Goal: Task Accomplishment & Management: Manage account settings

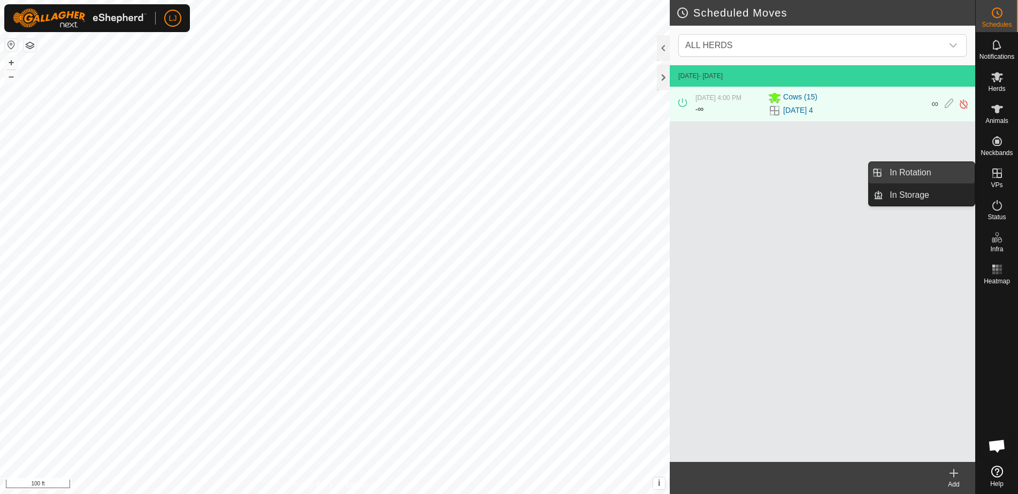
click at [923, 177] on link "In Rotation" at bounding box center [929, 172] width 92 height 21
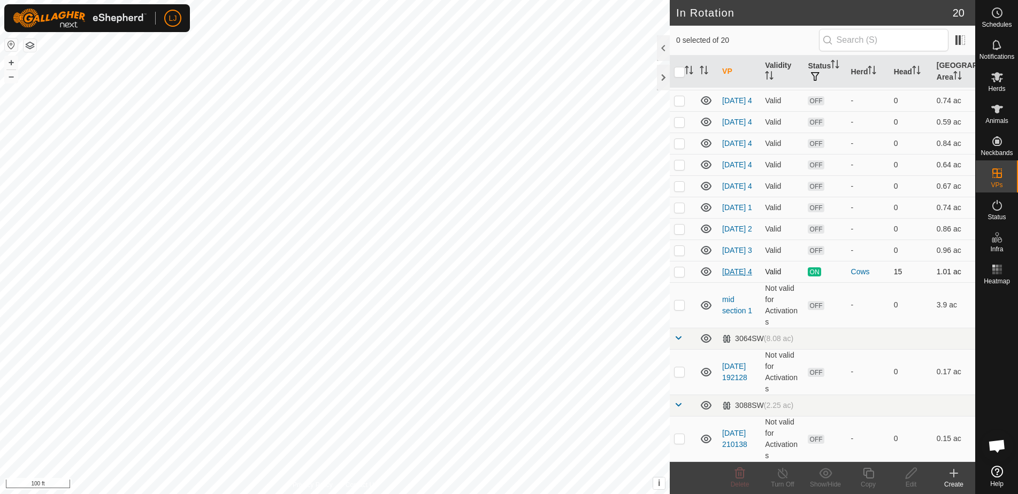
scroll to position [218, 0]
drag, startPoint x: 680, startPoint y: 205, endPoint x: 682, endPoint y: 219, distance: 14.6
click at [680, 205] on p-checkbox at bounding box center [679, 207] width 11 height 9
checkbox input "true"
click at [683, 225] on p-checkbox at bounding box center [679, 229] width 11 height 9
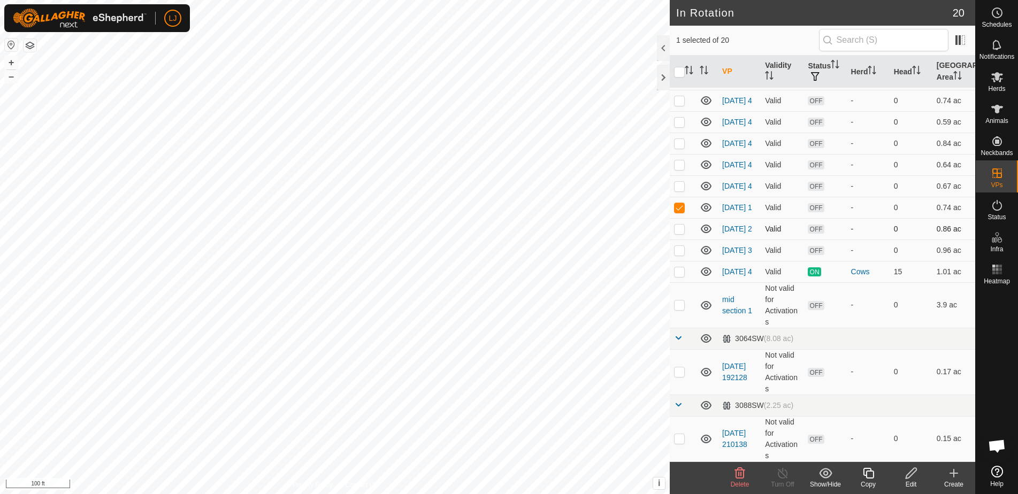
checkbox input "true"
click at [680, 246] on p-checkbox at bounding box center [679, 250] width 11 height 9
checkbox input "true"
click at [745, 475] on icon at bounding box center [740, 473] width 13 height 13
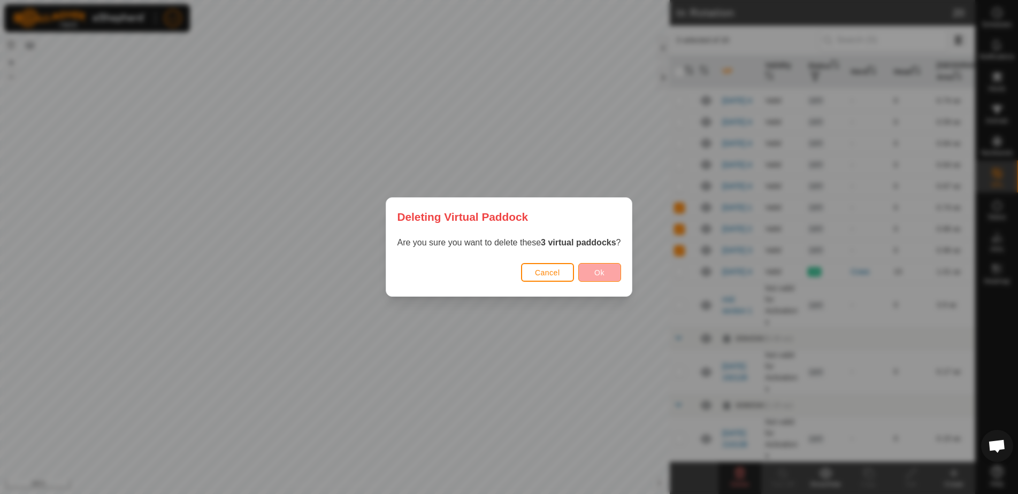
click at [611, 272] on button "Ok" at bounding box center [599, 272] width 43 height 19
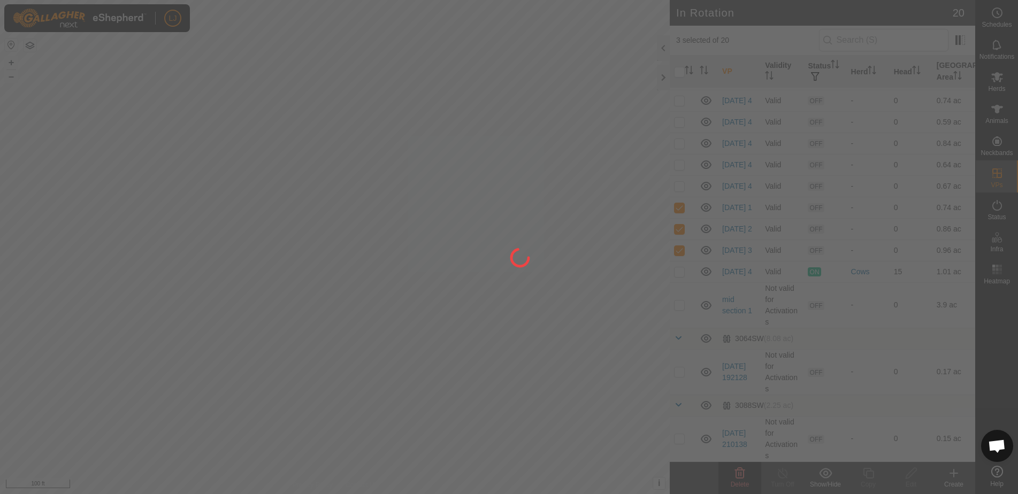
checkbox input "false"
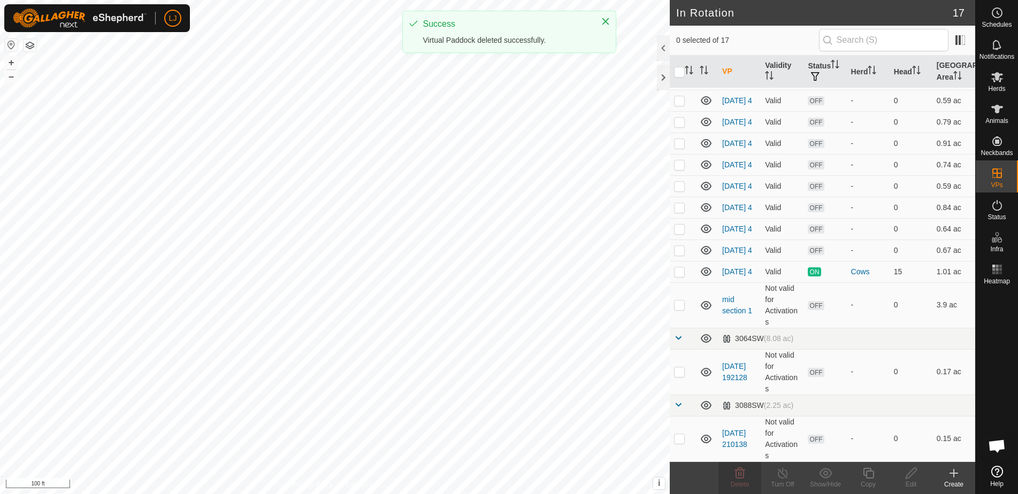
scroll to position [149, 0]
click at [676, 273] on p-checkbox at bounding box center [679, 272] width 11 height 9
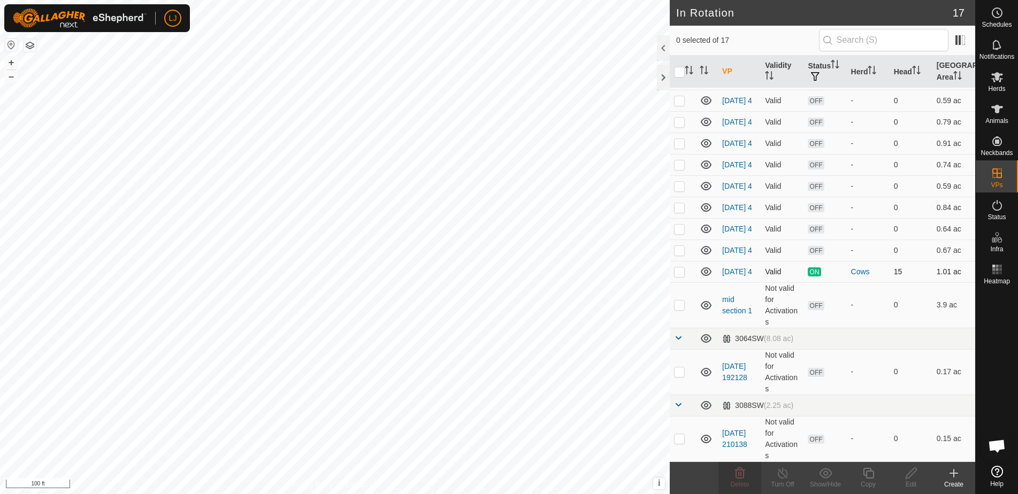
checkbox input "true"
click at [865, 473] on icon at bounding box center [868, 473] width 13 height 13
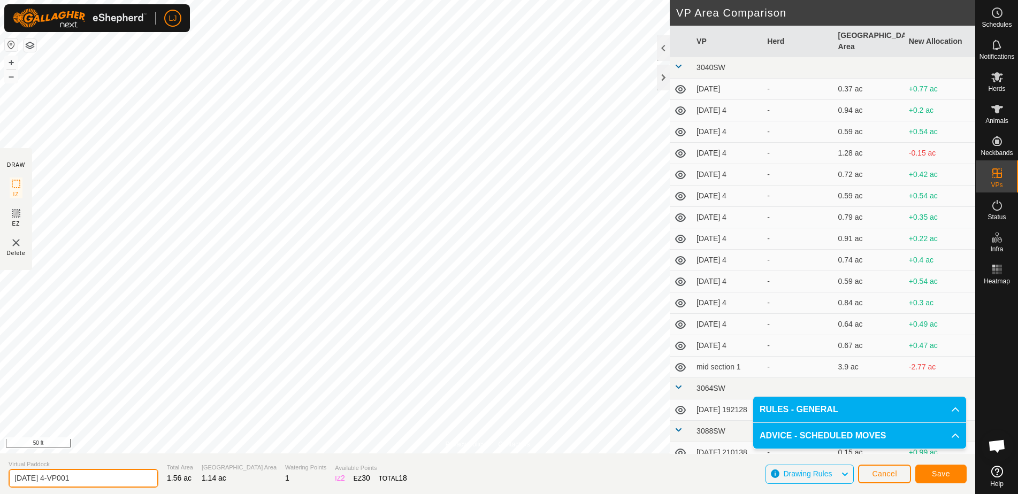
drag, startPoint x: 49, startPoint y: 481, endPoint x: 184, endPoint y: 482, distance: 134.9
click at [179, 482] on section "Virtual Paddock [DATE] 4-VP001 Total Area 1.56 ac Grazing Area 1.14 ac Watering…" at bounding box center [488, 474] width 976 height 41
type input "[DATE]"
click at [946, 475] on span "Save" at bounding box center [941, 474] width 18 height 9
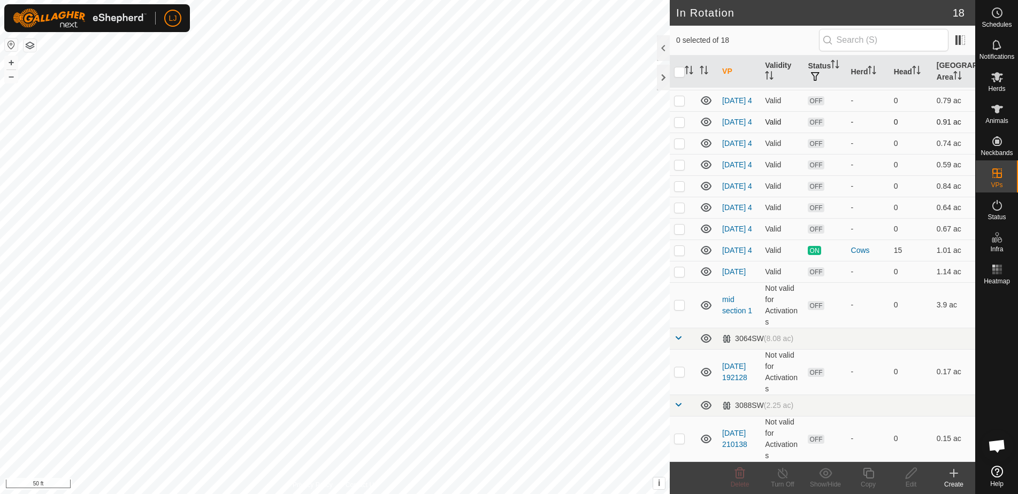
scroll to position [172, 0]
click at [993, 15] on circle at bounding box center [998, 13] width 10 height 10
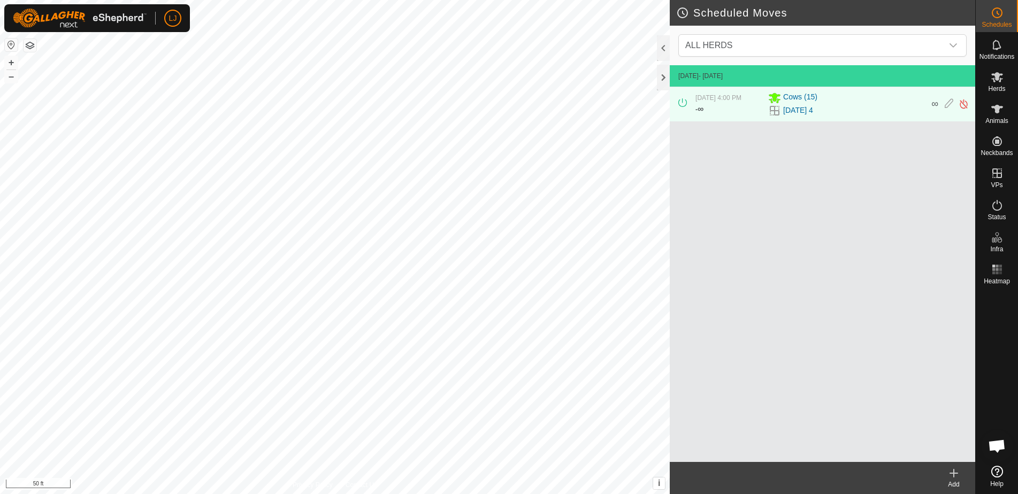
click at [947, 490] on div "Add" at bounding box center [954, 478] width 43 height 32
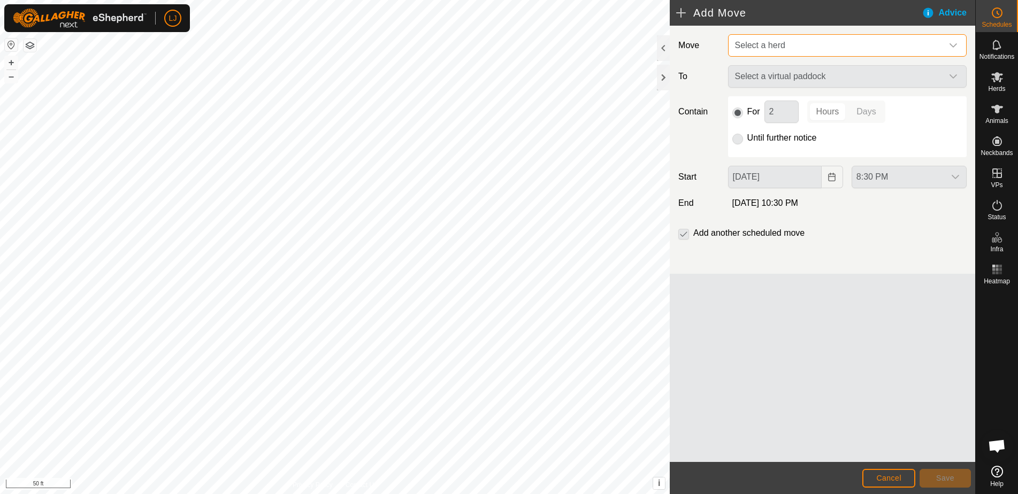
click at [796, 45] on span "Select a herd" at bounding box center [837, 45] width 212 height 21
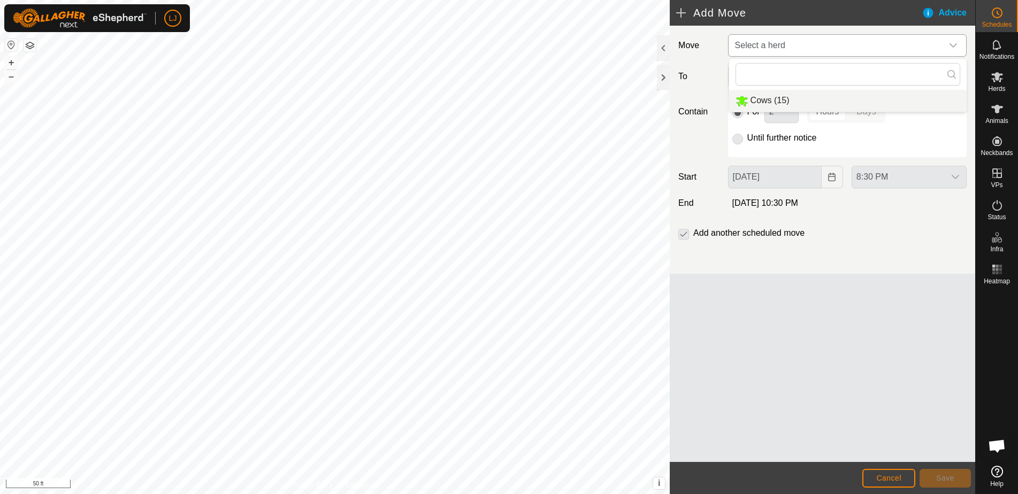
click at [789, 94] on li "Cows (15)" at bounding box center [848, 101] width 238 height 22
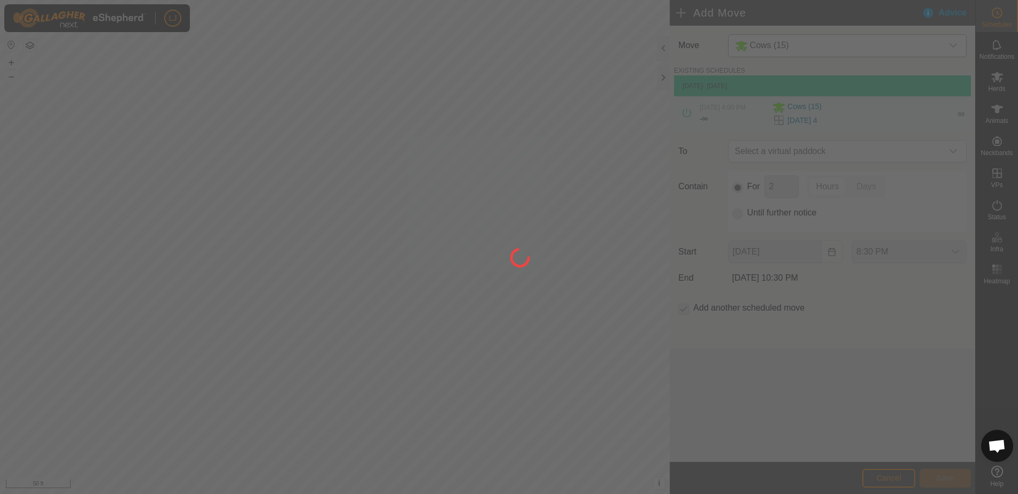
click at [836, 150] on div at bounding box center [509, 247] width 1018 height 494
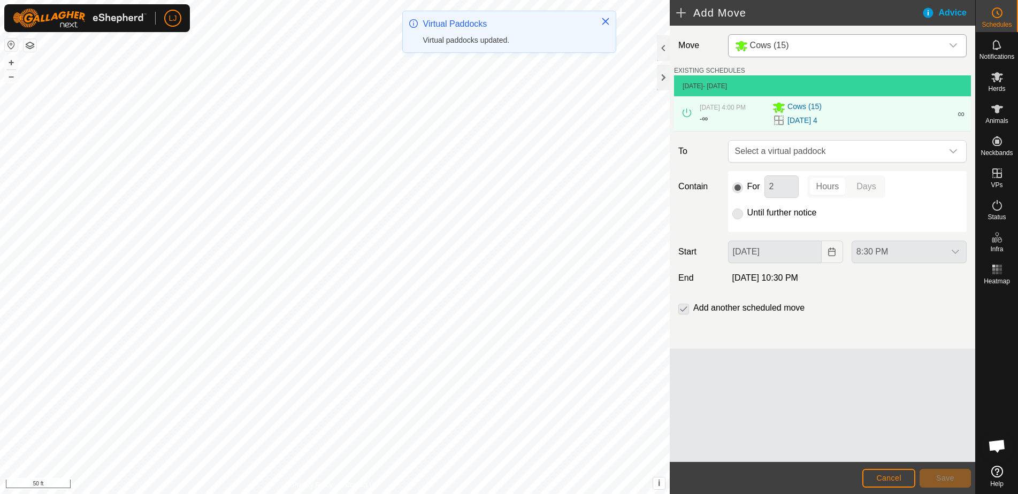
click at [836, 150] on span "Select a virtual paddock" at bounding box center [837, 151] width 212 height 21
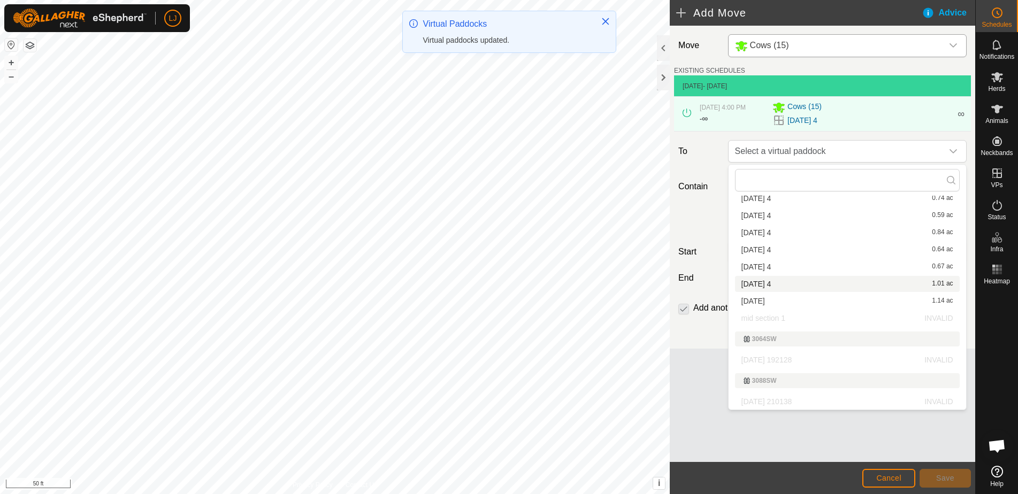
scroll to position [167, 0]
click at [806, 304] on li "[DATE] 1.14 ac" at bounding box center [847, 301] width 225 height 16
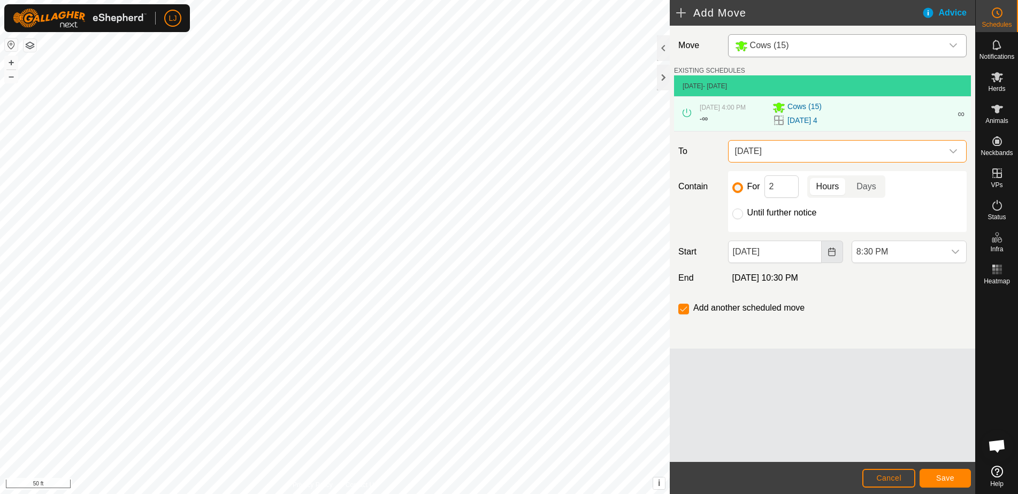
click at [829, 256] on icon "Choose Date" at bounding box center [832, 252] width 7 height 9
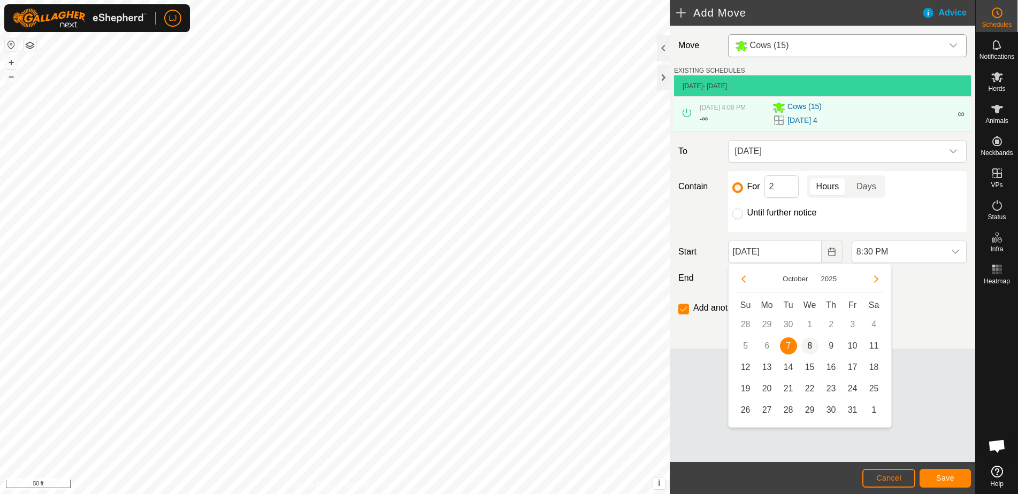
click at [803, 347] on span "8" at bounding box center [810, 346] width 17 height 17
type input "[DATE]"
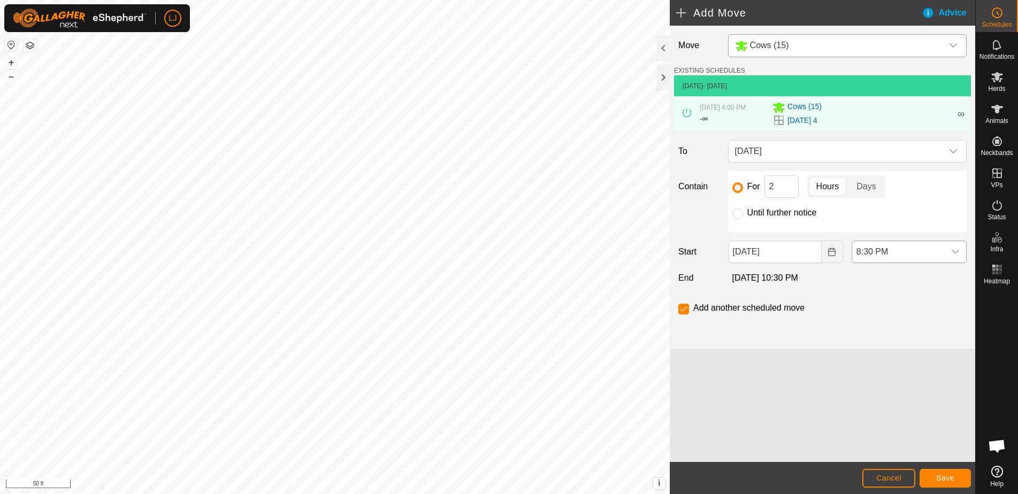
click at [905, 256] on span "8:30 PM" at bounding box center [898, 251] width 93 height 21
click at [897, 285] on li "12:00 PM" at bounding box center [909, 287] width 114 height 21
drag, startPoint x: 736, startPoint y: 215, endPoint x: 742, endPoint y: 234, distance: 20.7
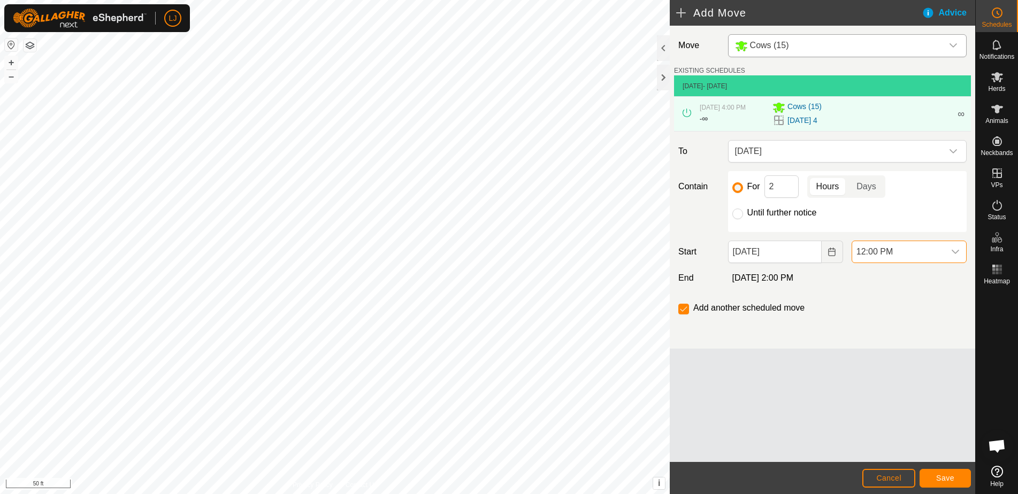
click at [736, 215] on input "Until further notice" at bounding box center [738, 214] width 11 height 11
radio input "true"
checkbox input "false"
click at [945, 483] on button "Save" at bounding box center [945, 478] width 51 height 19
